Goal: Task Accomplishment & Management: Use online tool/utility

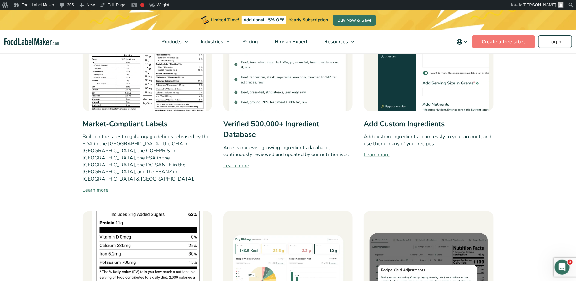
scroll to position [383, 0]
click at [544, 39] on link "Login" at bounding box center [556, 41] width 34 height 13
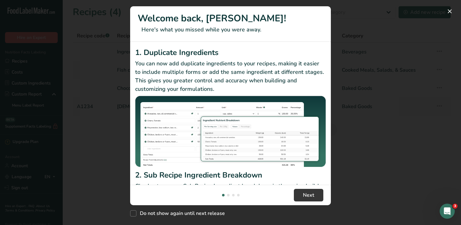
click at [397, 47] on div "New Features" at bounding box center [230, 112] width 461 height 225
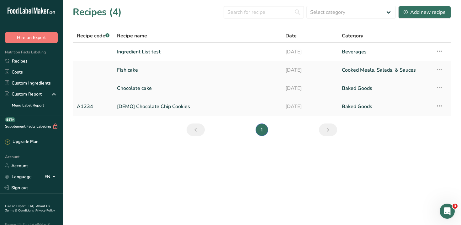
click at [126, 89] on link "Chocolate cake" at bounding box center [197, 88] width 161 height 13
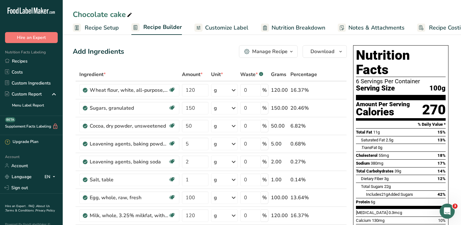
click at [109, 27] on span "Recipe Setup" at bounding box center [102, 28] width 34 height 8
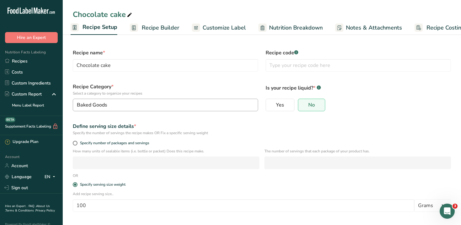
scroll to position [23, 0]
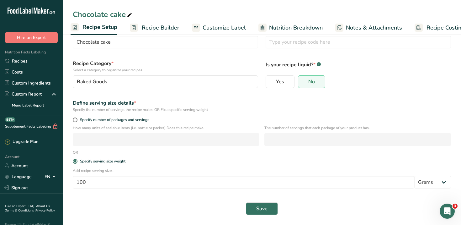
click at [226, 29] on span "Customize Label" at bounding box center [224, 28] width 43 height 8
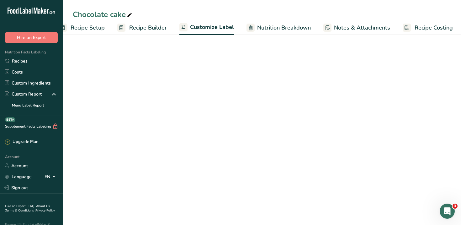
scroll to position [0, 16]
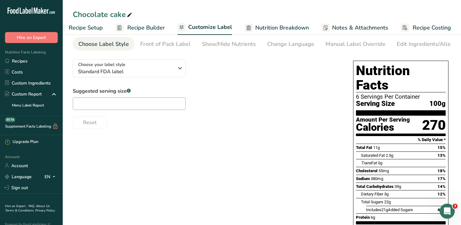
click at [147, 29] on span "Recipe Builder" at bounding box center [146, 28] width 38 height 8
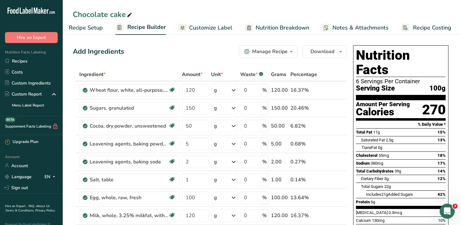
drag, startPoint x: 181, startPoint y: 73, endPoint x: 259, endPoint y: 74, distance: 77.8
click at [259, 74] on tr "Ingredient * Amount * Unit * Waste * .a-a{fill:#347362;}.b-a{fill:#fff;} Grams …" at bounding box center [210, 74] width 274 height 13
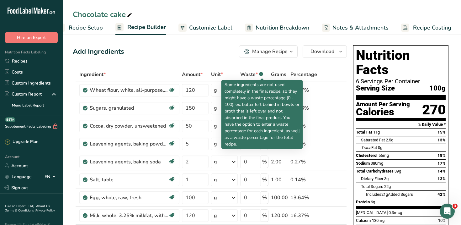
copy tr "Amount * Unit * Waste *"
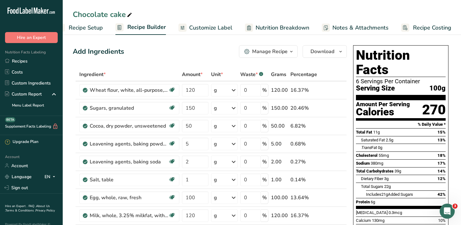
click at [192, 73] on span "Amount *" at bounding box center [192, 75] width 21 height 8
